Goal: Task Accomplishment & Management: Manage account settings

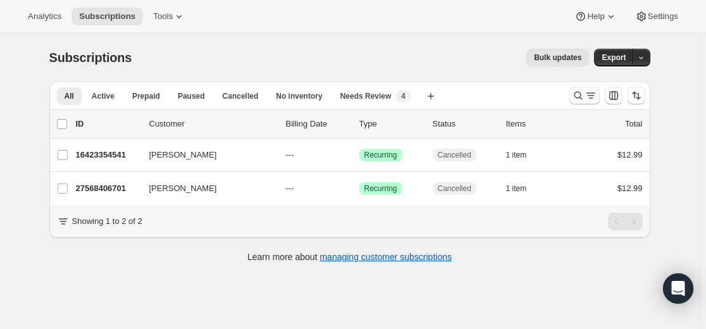
click at [578, 95] on icon "Search and filter results" at bounding box center [577, 95] width 13 height 13
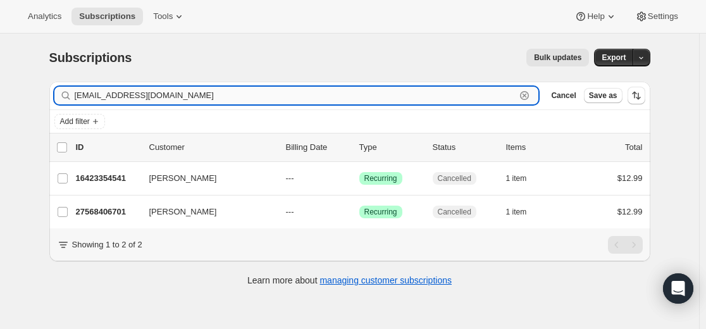
click at [461, 97] on input "[EMAIL_ADDRESS][DOMAIN_NAME]" at bounding box center [295, 96] width 441 height 18
paste input "[EMAIL_ADDRESS][DOMAIN_NAME]"
type input "[EMAIL_ADDRESS][DOMAIN_NAME]"
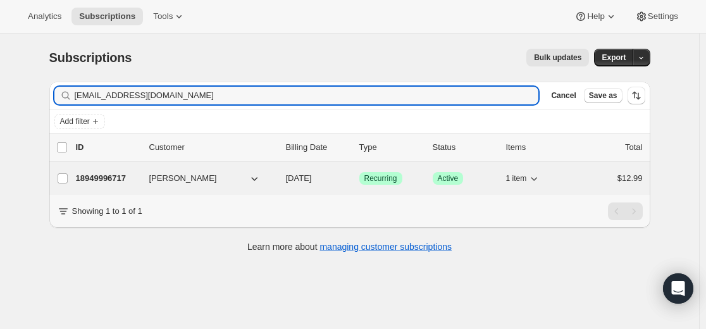
click at [111, 178] on p "18949996717" at bounding box center [107, 178] width 63 height 13
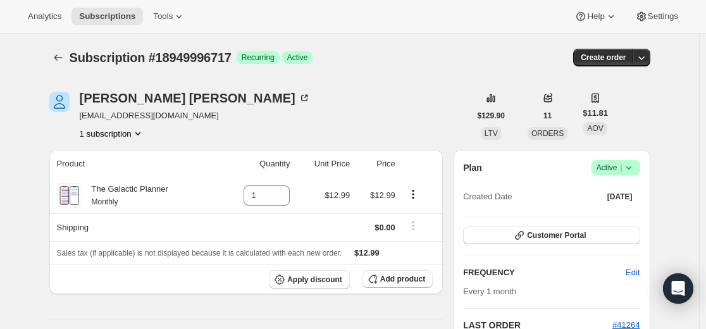
click at [638, 164] on span "Success Active |" at bounding box center [615, 167] width 49 height 15
click at [613, 195] on span "Pause subscription" at bounding box center [613, 192] width 70 height 9
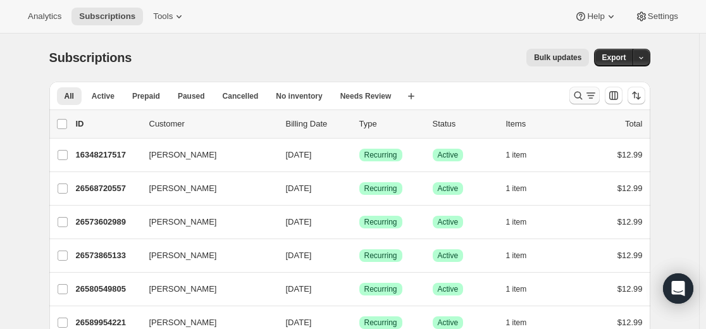
click at [577, 94] on icon "Search and filter results" at bounding box center [577, 96] width 8 height 8
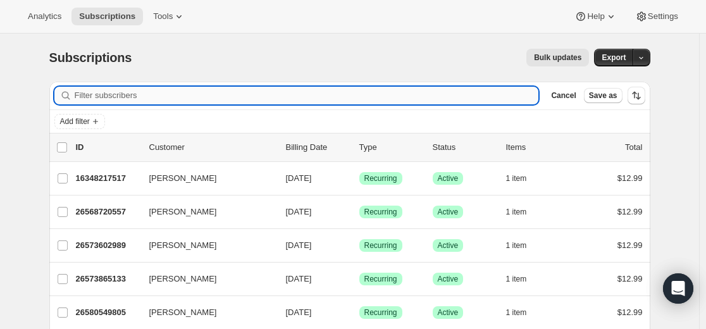
click at [421, 87] on input "Filter subscribers" at bounding box center [307, 96] width 464 height 18
type input "louiseprevost@yahoo.de"
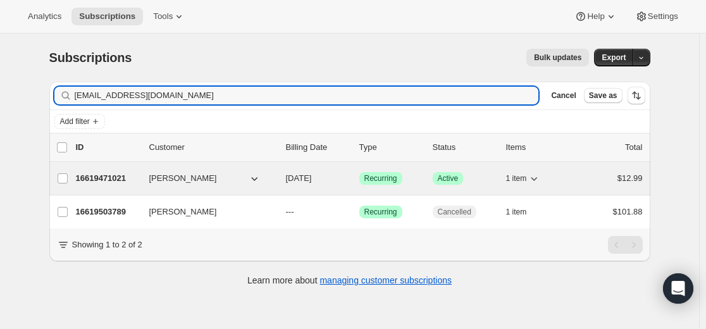
click at [113, 176] on p "16619471021" at bounding box center [107, 178] width 63 height 13
